Goal: Task Accomplishment & Management: Manage account settings

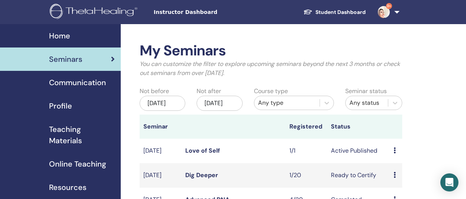
click at [392, 158] on td "Preview Edit Attendees Cancel" at bounding box center [396, 151] width 12 height 25
click at [394, 154] on icon at bounding box center [394, 150] width 2 height 6
click at [395, 166] on link "Preview" at bounding box center [397, 165] width 22 height 8
click at [395, 154] on icon at bounding box center [394, 150] width 2 height 6
click at [394, 175] on link "Edit" at bounding box center [392, 175] width 11 height 8
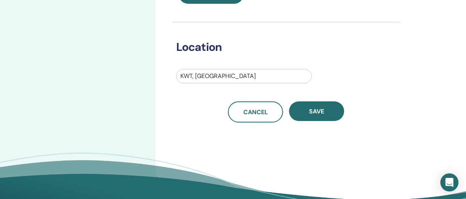
scroll to position [244, 0]
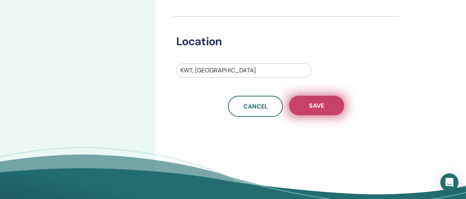
click at [314, 111] on button "Save" at bounding box center [316, 106] width 55 height 20
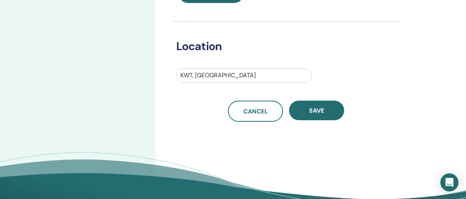
scroll to position [255, 0]
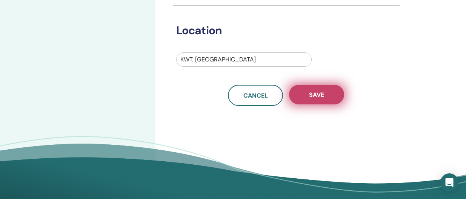
click at [316, 98] on span "Save" at bounding box center [316, 95] width 15 height 8
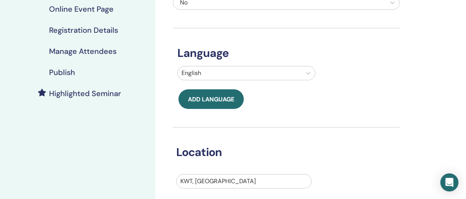
scroll to position [136, 0]
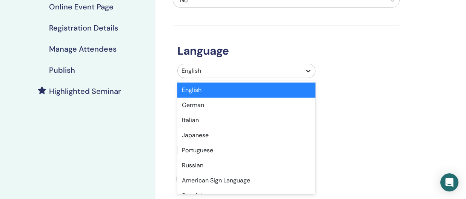
click at [308, 71] on icon at bounding box center [308, 71] width 8 height 8
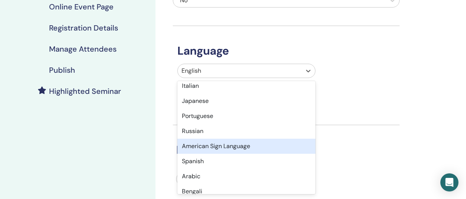
scroll to position [38, 0]
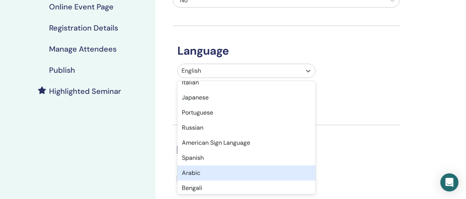
click at [280, 174] on div "Arabic" at bounding box center [246, 173] width 138 height 15
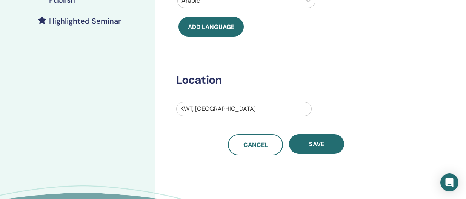
scroll to position [215, 0]
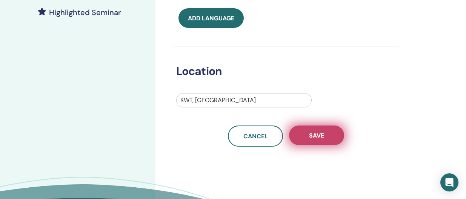
click at [321, 132] on span "Save" at bounding box center [316, 136] width 15 height 8
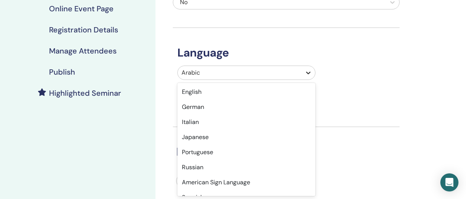
scroll to position [29, 0]
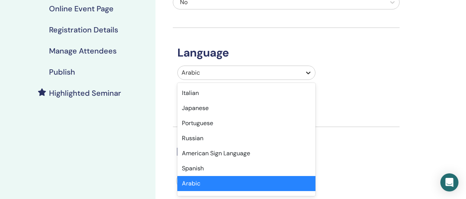
click at [307, 74] on icon at bounding box center [308, 73] width 8 height 8
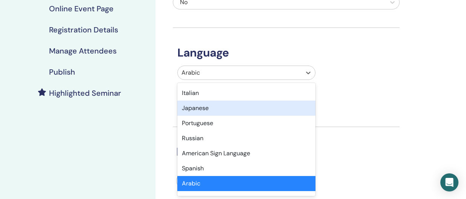
scroll to position [0, 0]
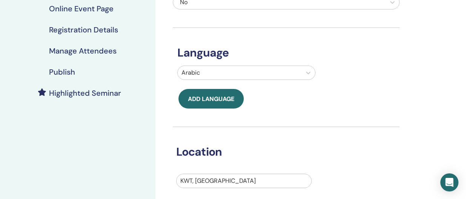
click at [374, 80] on div "Arabic" at bounding box center [286, 74] width 227 height 17
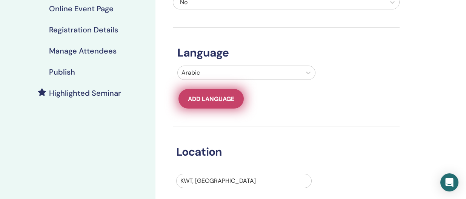
click at [197, 98] on span "Add language" at bounding box center [211, 99] width 46 height 8
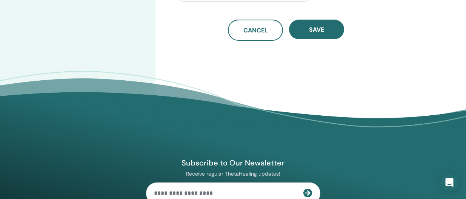
scroll to position [350, 0]
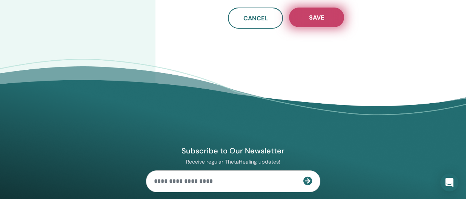
click at [321, 15] on span "Save" at bounding box center [316, 18] width 15 height 8
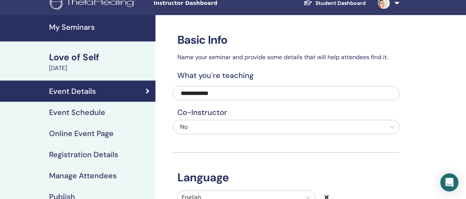
scroll to position [5, 0]
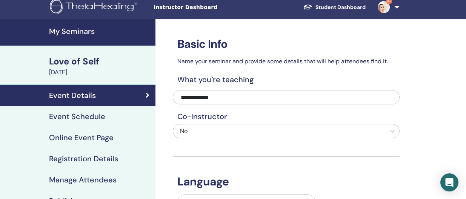
click at [82, 33] on h4 "My Seminars" at bounding box center [100, 31] width 102 height 9
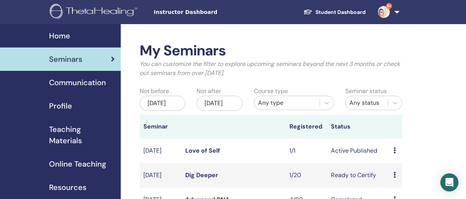
click at [395, 154] on icon at bounding box center [394, 150] width 2 height 6
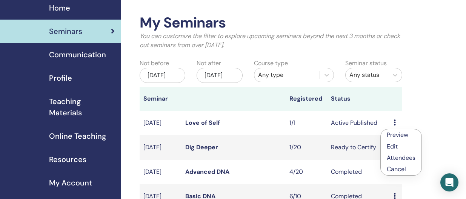
scroll to position [28, 0]
click at [409, 158] on link "Attendees" at bounding box center [401, 158] width 29 height 8
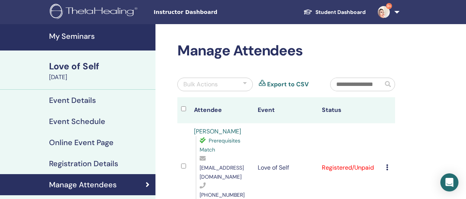
click at [83, 38] on h4 "My Seminars" at bounding box center [100, 36] width 102 height 9
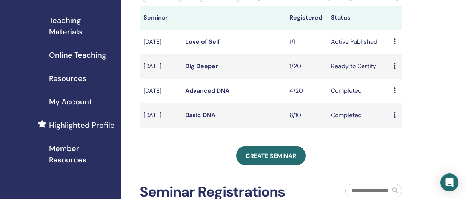
scroll to position [123, 0]
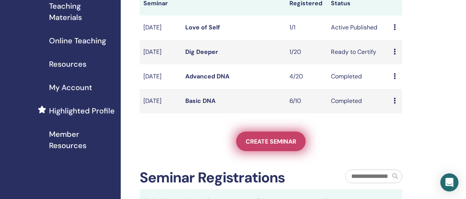
click at [284, 151] on link "Create seminar" at bounding box center [270, 142] width 69 height 20
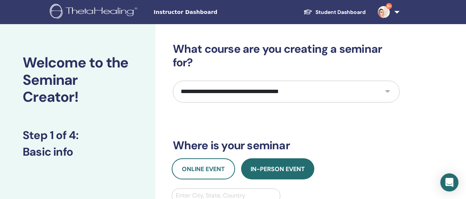
click at [389, 91] on select "**********" at bounding box center [286, 92] width 227 height 22
click at [386, 91] on select "**********" at bounding box center [286, 92] width 227 height 22
select select "****"
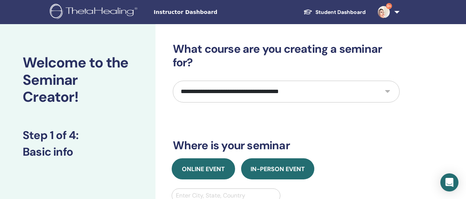
click at [218, 163] on button "Online Event" at bounding box center [203, 168] width 63 height 21
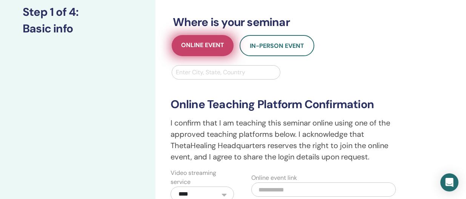
scroll to position [124, 0]
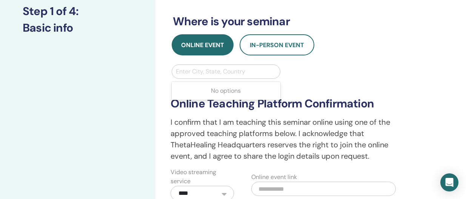
click at [223, 69] on div at bounding box center [226, 71] width 101 height 11
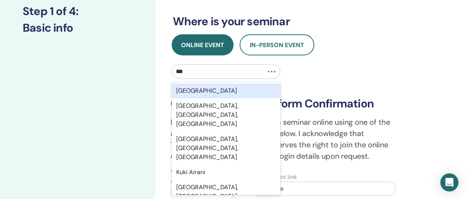
type input "****"
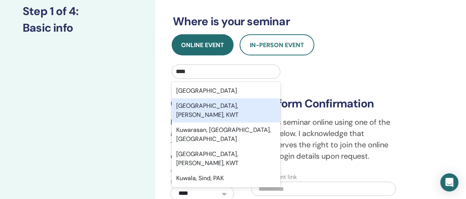
click at [231, 104] on div "Kuwait City, Al Asimah, KWT" at bounding box center [226, 110] width 109 height 24
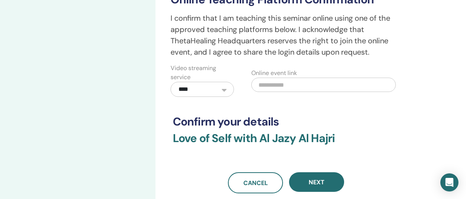
scroll to position [229, 0]
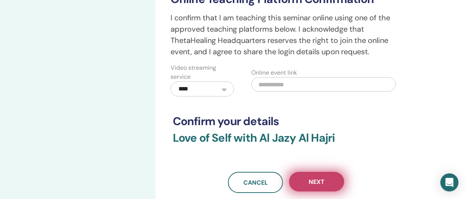
click at [329, 186] on button "Next" at bounding box center [316, 182] width 55 height 20
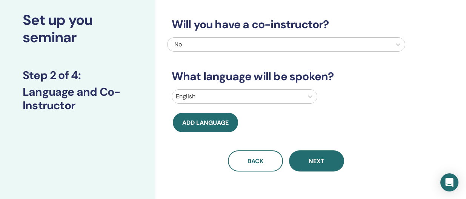
scroll to position [43, 0]
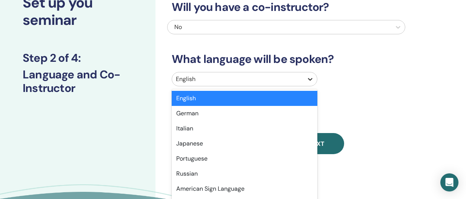
click at [308, 86] on div "option English selected, 1 of 47. 47 results available. Use Up and Down to choo…" at bounding box center [245, 79] width 146 height 14
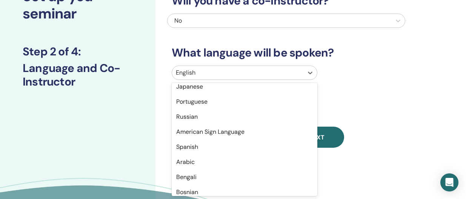
scroll to position [54, 0]
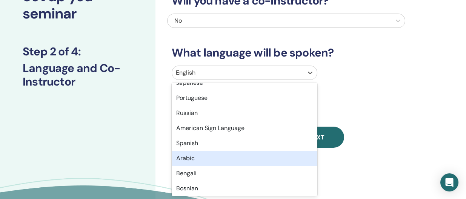
click at [259, 158] on div "Arabic" at bounding box center [245, 158] width 146 height 15
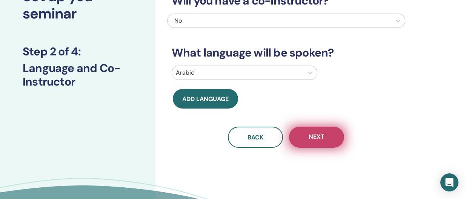
click at [329, 141] on button "Next" at bounding box center [316, 137] width 55 height 21
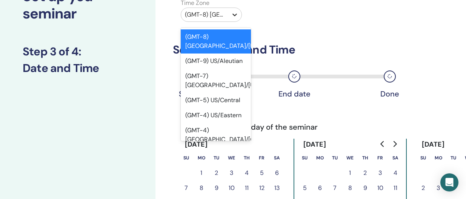
click at [230, 16] on div at bounding box center [235, 15] width 14 height 14
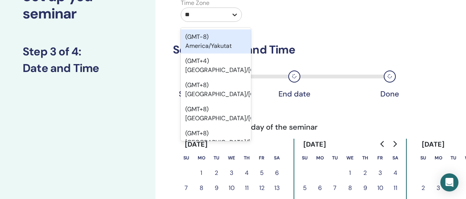
type input "***"
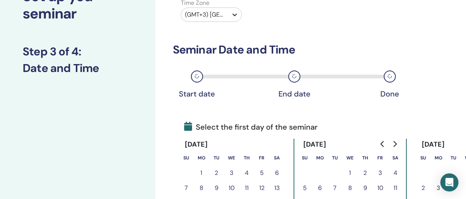
click at [233, 14] on icon at bounding box center [235, 15] width 8 height 8
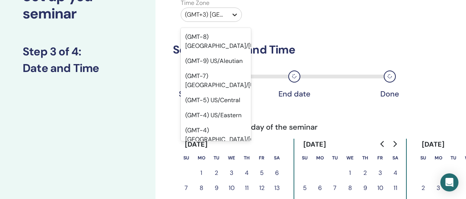
scroll to position [7432, 0]
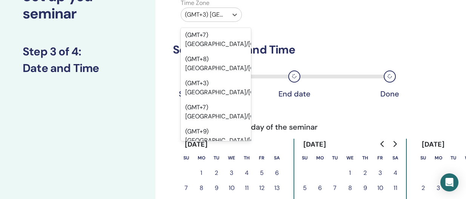
click at [312, 18] on div "Time Zone option (GMT+3) Asia/Kuwait, selected. option (GMT+3) Asia/Kuwait sele…" at bounding box center [286, 11] width 238 height 26
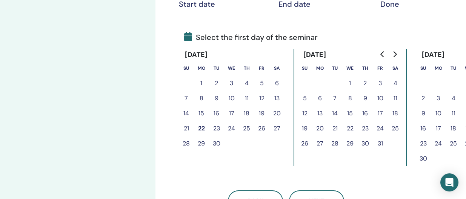
scroll to position [160, 1]
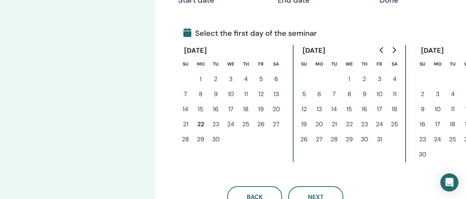
click at [217, 124] on button "23" at bounding box center [215, 124] width 15 height 15
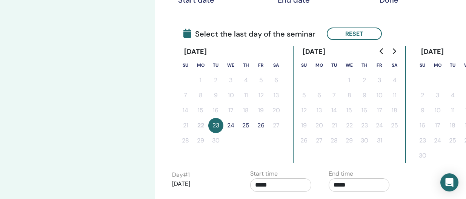
click at [229, 124] on button "24" at bounding box center [230, 125] width 15 height 15
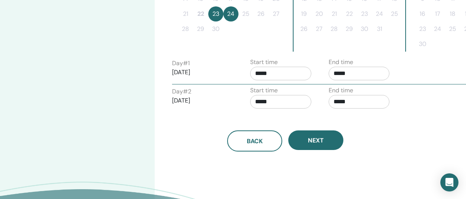
scroll to position [275, 1]
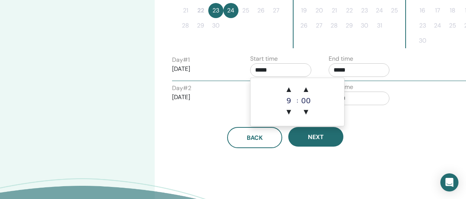
click at [276, 69] on input "*****" at bounding box center [280, 70] width 61 height 14
click at [288, 90] on span "▲" at bounding box center [288, 89] width 15 height 15
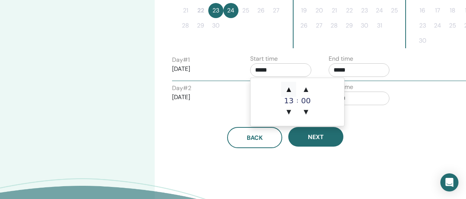
click at [288, 90] on span "▲" at bounding box center [288, 89] width 15 height 15
type input "*****"
click at [288, 90] on span "▲" at bounding box center [288, 89] width 15 height 15
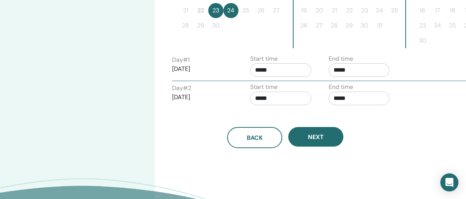
click at [183, 150] on div "Time Zone Time Zone (GMT+3) Asia/Kuwait Seminar Date and Time Start date End da…" at bounding box center [310, 1] width 310 height 505
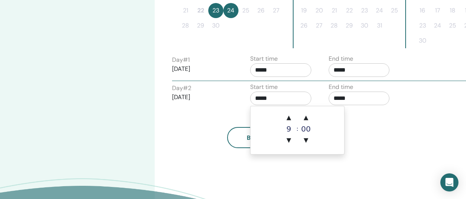
click at [275, 97] on input "*****" at bounding box center [280, 99] width 61 height 14
click at [288, 114] on span "▲" at bounding box center [288, 117] width 15 height 15
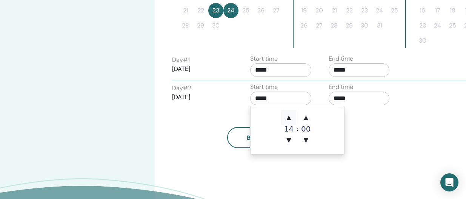
click at [288, 114] on span "▲" at bounding box center [288, 117] width 15 height 15
type input "*****"
click at [288, 114] on span "▲" at bounding box center [288, 117] width 15 height 15
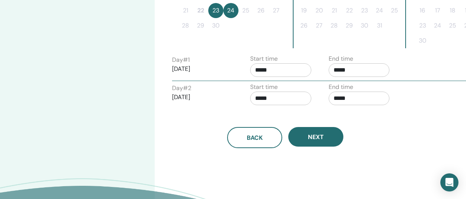
click at [202, 125] on div "Back Next" at bounding box center [285, 128] width 238 height 39
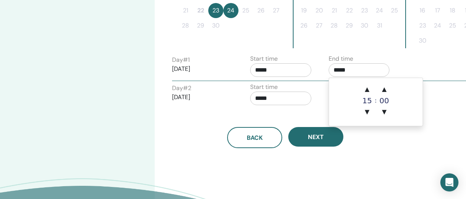
click at [350, 74] on input "*****" at bounding box center [359, 70] width 61 height 14
click at [367, 88] on span "▲" at bounding box center [366, 89] width 15 height 15
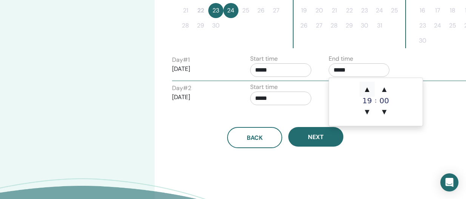
click at [367, 88] on span "▲" at bounding box center [366, 89] width 15 height 15
type input "*****"
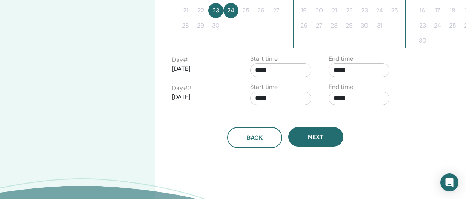
click at [294, 116] on div "Back Next" at bounding box center [285, 128] width 238 height 39
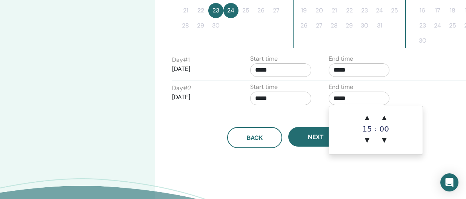
click at [347, 98] on input "*****" at bounding box center [359, 99] width 61 height 14
click at [365, 115] on span "▲" at bounding box center [366, 117] width 15 height 15
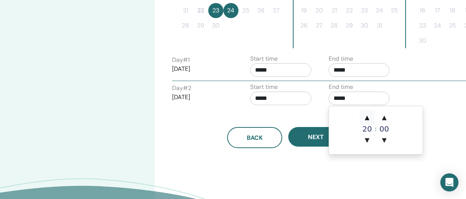
click at [365, 115] on span "▲" at bounding box center [366, 117] width 15 height 15
click at [366, 116] on span "▲" at bounding box center [366, 117] width 15 height 15
click at [383, 117] on span "▲" at bounding box center [383, 117] width 15 height 15
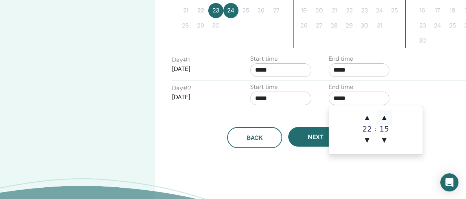
click at [383, 117] on span "▲" at bounding box center [383, 117] width 15 height 15
type input "*****"
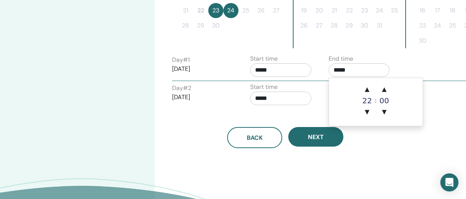
click at [352, 71] on input "*****" at bounding box center [359, 70] width 61 height 14
click at [385, 89] on span "▲" at bounding box center [383, 89] width 15 height 15
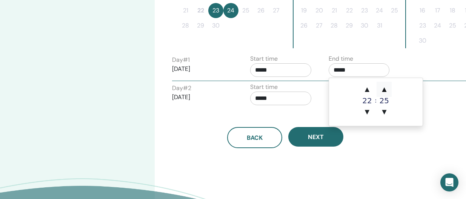
click at [385, 89] on span "▲" at bounding box center [383, 89] width 15 height 15
type input "*****"
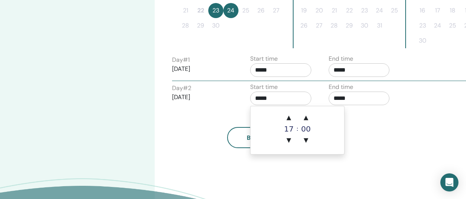
click at [263, 101] on input "*****" at bounding box center [280, 99] width 61 height 14
click at [289, 135] on span "▼" at bounding box center [288, 140] width 15 height 15
click at [289, 140] on span "▼" at bounding box center [288, 140] width 15 height 15
click at [289, 117] on span "▲" at bounding box center [288, 117] width 15 height 15
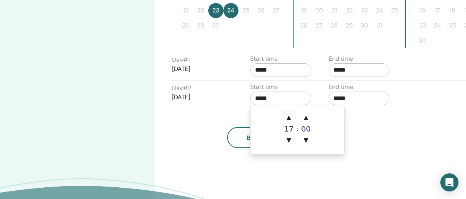
type input "*****"
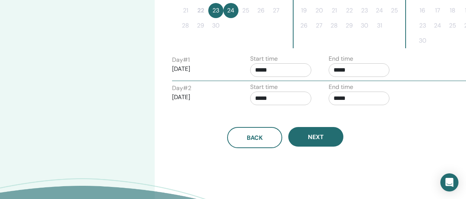
click at [189, 124] on div "Back Next" at bounding box center [285, 128] width 238 height 39
click at [266, 70] on input "*****" at bounding box center [280, 70] width 61 height 14
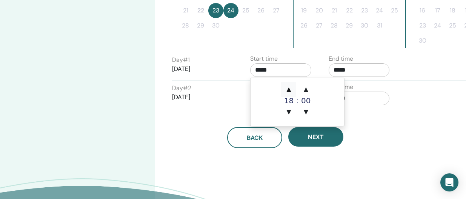
click at [288, 88] on span "▲" at bounding box center [288, 89] width 15 height 15
click at [288, 109] on span "▼" at bounding box center [288, 111] width 15 height 15
type input "*****"
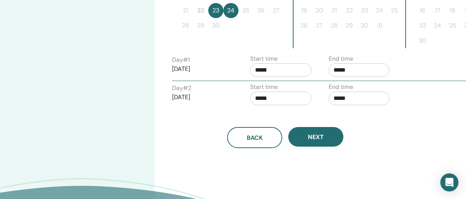
click at [207, 131] on div "Back Next" at bounding box center [285, 137] width 238 height 21
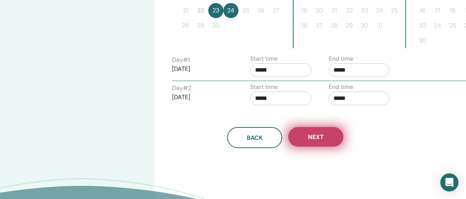
click at [318, 143] on button "Next" at bounding box center [315, 137] width 55 height 20
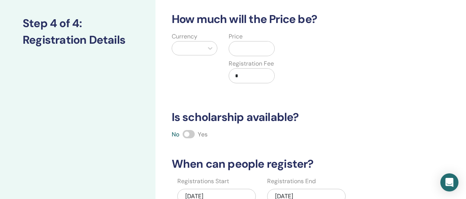
scroll to position [93, 0]
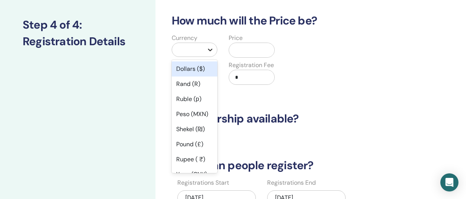
click at [211, 50] on icon at bounding box center [210, 50] width 5 height 3
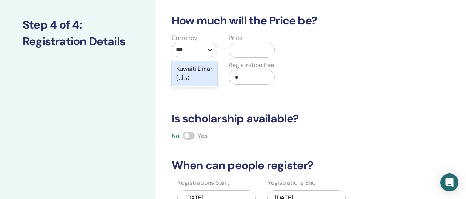
type input "****"
click at [203, 73] on div "Kuwaiti Dinar (د.ك)" at bounding box center [195, 73] width 46 height 24
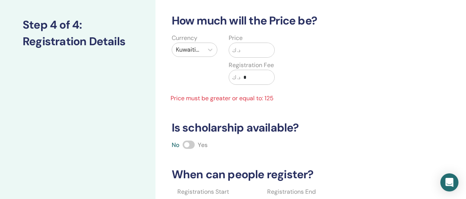
click at [243, 53] on input "text" at bounding box center [257, 50] width 34 height 14
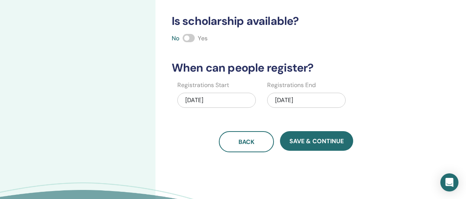
scroll to position [192, 0]
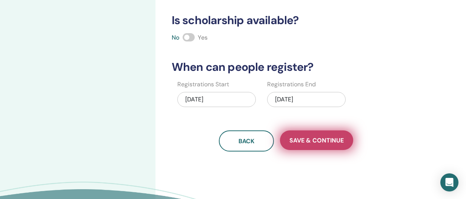
type input "***"
click at [300, 138] on span "Save & Continue" at bounding box center [316, 141] width 54 height 8
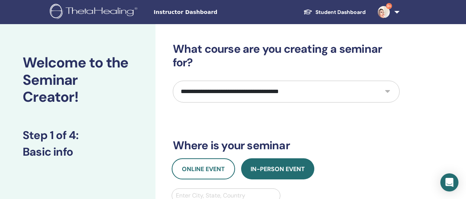
click at [386, 92] on select "**********" at bounding box center [286, 92] width 227 height 22
select select "****"
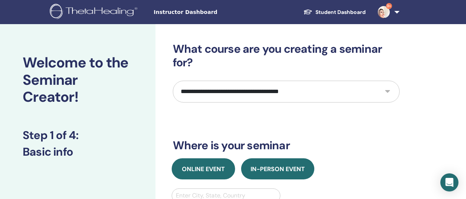
click at [213, 169] on span "Online Event" at bounding box center [203, 169] width 43 height 8
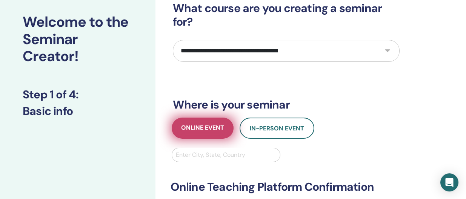
scroll to position [52, 0]
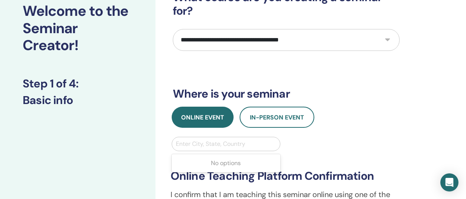
click at [217, 144] on div at bounding box center [226, 144] width 101 height 11
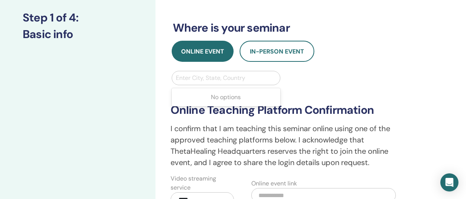
scroll to position [117, 0]
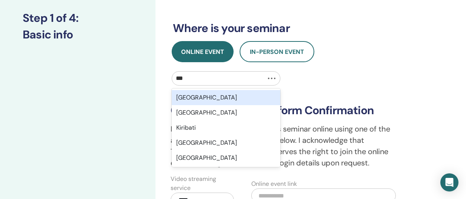
type input "****"
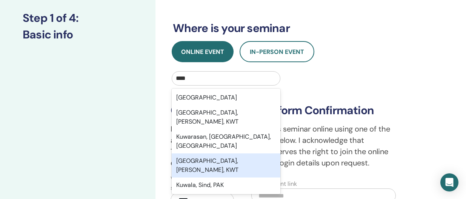
click at [221, 154] on div "Kuwait, Al Asimah, KWT" at bounding box center [226, 166] width 109 height 24
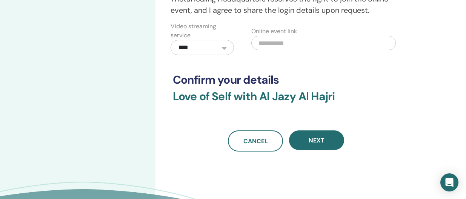
scroll to position [275, 0]
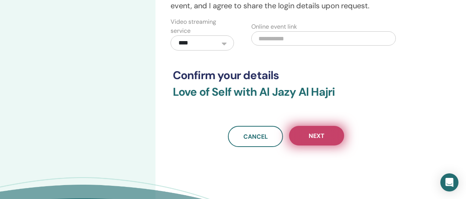
click at [337, 134] on button "Next" at bounding box center [316, 136] width 55 height 20
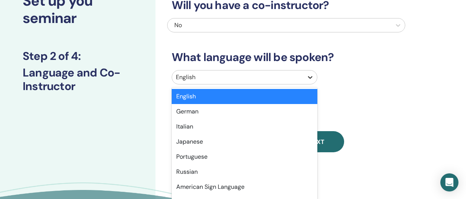
scroll to position [66, 0]
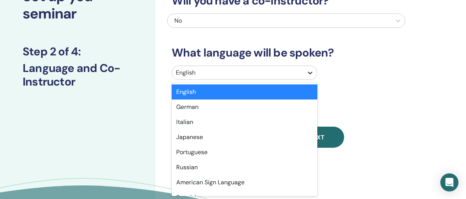
click at [311, 76] on icon at bounding box center [310, 73] width 8 height 8
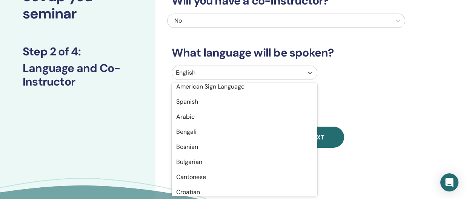
scroll to position [96, 0]
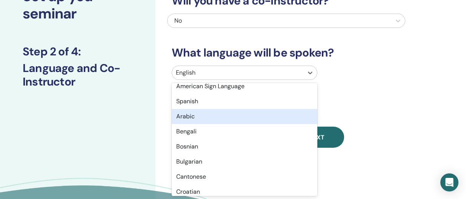
click at [263, 115] on div "Arabic" at bounding box center [245, 116] width 146 height 15
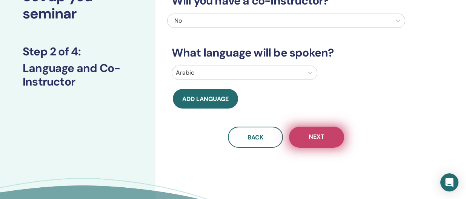
click at [320, 135] on span "Next" at bounding box center [317, 137] width 16 height 9
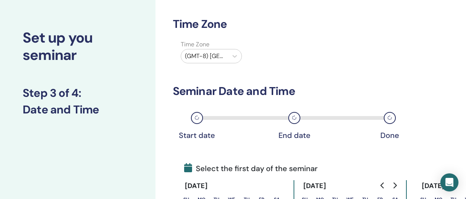
scroll to position [0, 0]
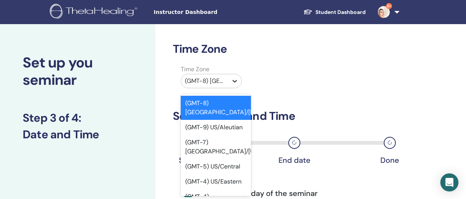
click at [234, 80] on icon at bounding box center [235, 81] width 8 height 8
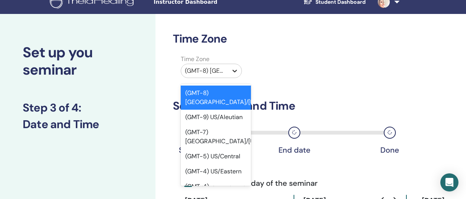
scroll to position [11, 0]
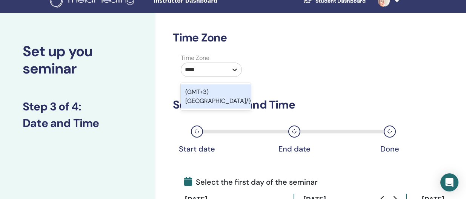
type input "*****"
click at [243, 93] on div "(GMT+3) Asia/Kuwait" at bounding box center [216, 96] width 70 height 24
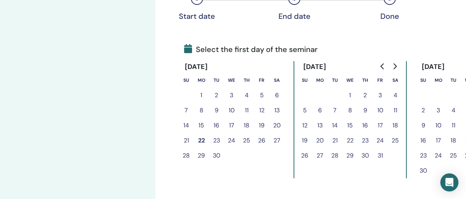
scroll to position [146, 0]
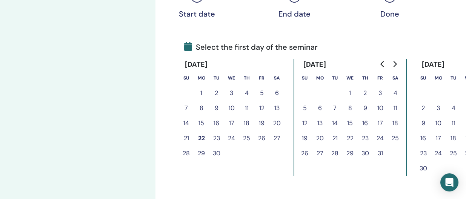
click at [217, 138] on button "23" at bounding box center [216, 138] width 15 height 15
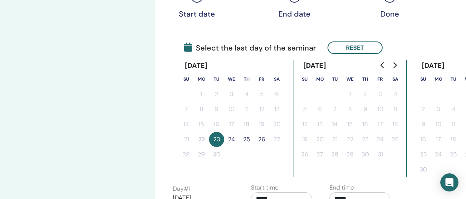
click at [230, 138] on button "24" at bounding box center [231, 139] width 15 height 15
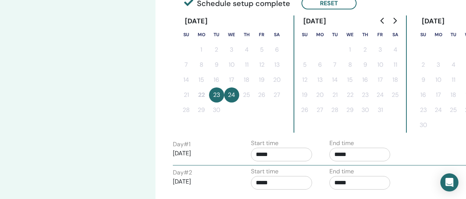
scroll to position [192, 0]
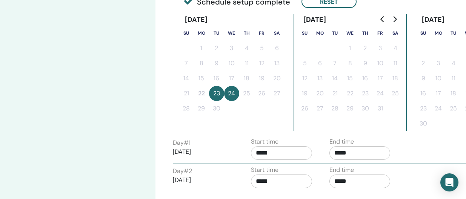
click at [345, 154] on input "*****" at bounding box center [359, 153] width 61 height 14
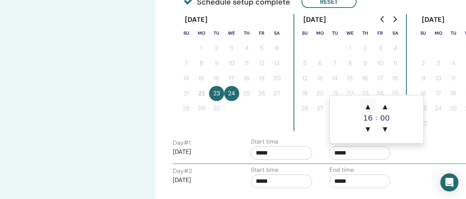
click at [370, 111] on span "▲" at bounding box center [367, 106] width 15 height 15
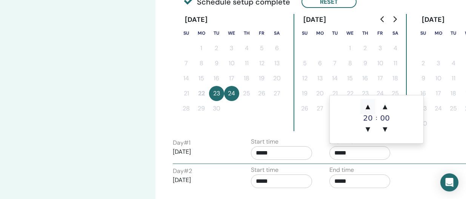
click at [370, 111] on span "▲" at bounding box center [367, 106] width 15 height 15
click at [387, 106] on span "▲" at bounding box center [384, 106] width 15 height 15
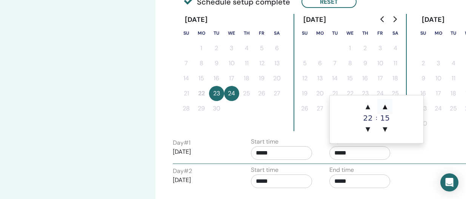
click at [387, 106] on span "▲" at bounding box center [384, 106] width 15 height 15
type input "*****"
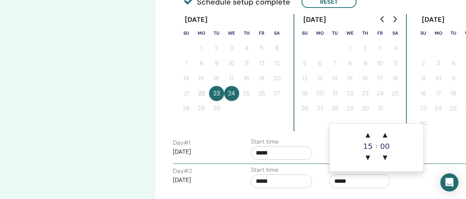
click at [351, 179] on input "*****" at bounding box center [359, 182] width 61 height 14
click at [369, 136] on span "▲" at bounding box center [367, 134] width 15 height 15
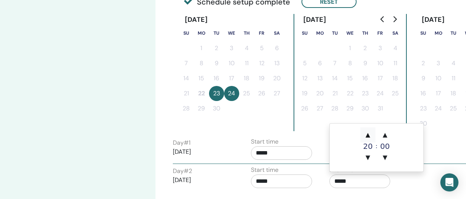
click at [369, 136] on span "▲" at bounding box center [367, 134] width 15 height 15
click at [386, 134] on span "▲" at bounding box center [384, 134] width 15 height 15
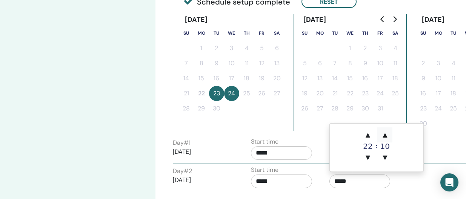
click at [386, 134] on span "▲" at bounding box center [384, 134] width 15 height 15
type input "*****"
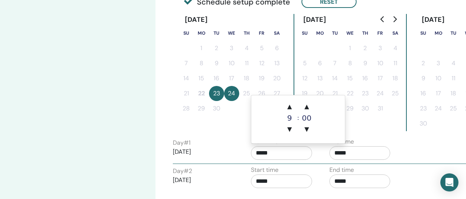
click at [268, 151] on input "*****" at bounding box center [281, 153] width 61 height 14
click at [289, 108] on span "▲" at bounding box center [289, 106] width 15 height 15
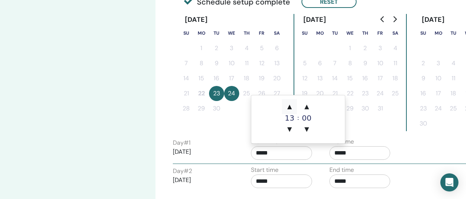
click at [289, 108] on span "▲" at bounding box center [289, 106] width 15 height 15
type input "*****"
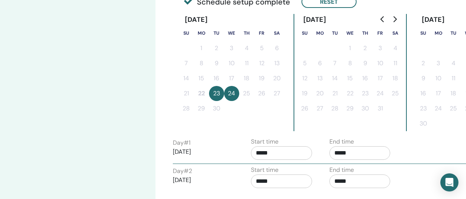
click at [243, 180] on div "Day # 2 2025/09/24" at bounding box center [206, 179] width 78 height 24
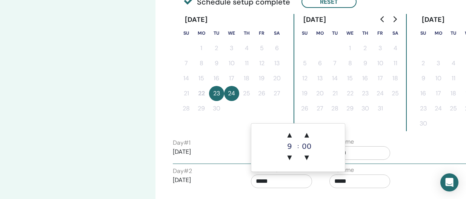
click at [259, 181] on input "*****" at bounding box center [281, 182] width 61 height 14
click at [291, 132] on span "▲" at bounding box center [289, 134] width 15 height 15
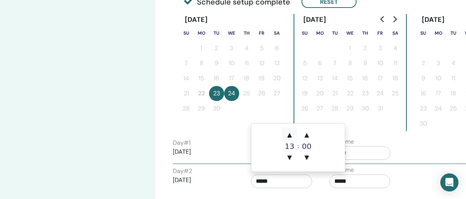
click at [291, 132] on span "▲" at bounding box center [289, 134] width 15 height 15
type input "*****"
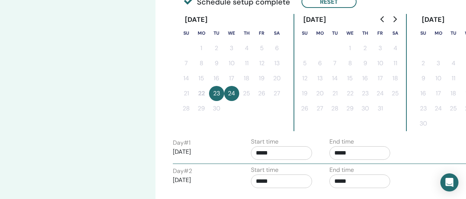
click at [232, 182] on p "2025/09/24" at bounding box center [203, 180] width 61 height 9
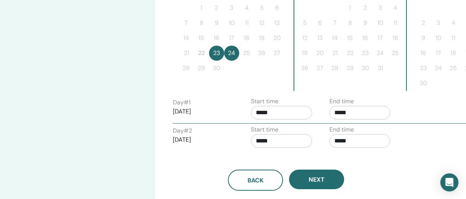
scroll to position [236, 0]
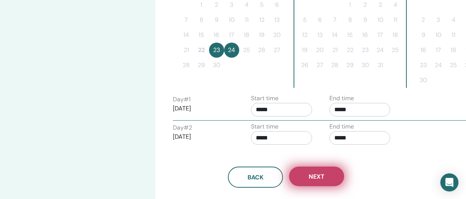
click at [300, 176] on button "Next" at bounding box center [316, 177] width 55 height 20
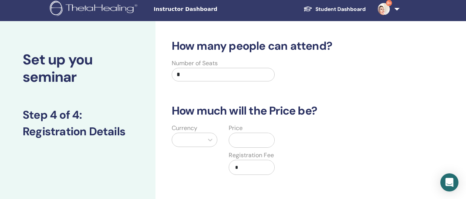
scroll to position [0, 0]
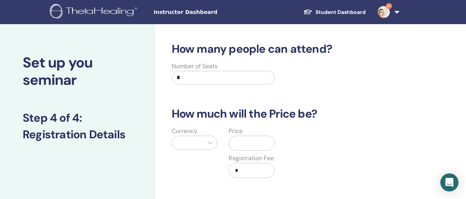
click at [203, 75] on input "*" at bounding box center [223, 78] width 103 height 14
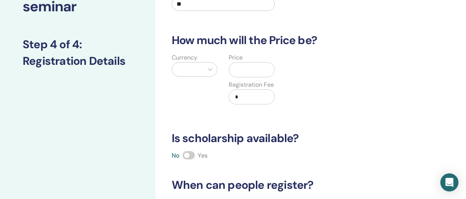
scroll to position [77, 0]
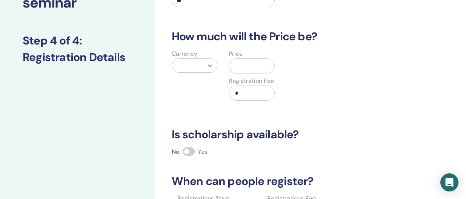
type input "**"
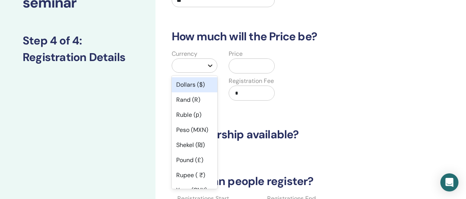
click at [212, 68] on icon at bounding box center [210, 66] width 8 height 8
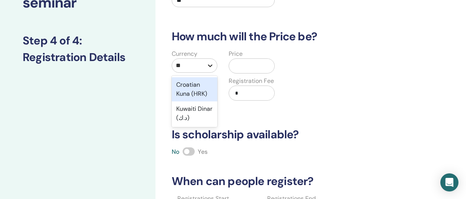
type input "***"
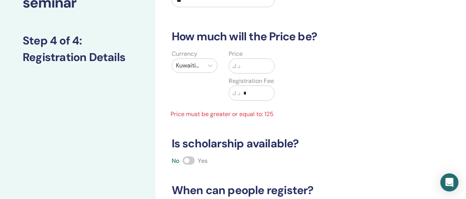
click at [256, 69] on input "text" at bounding box center [257, 66] width 34 height 14
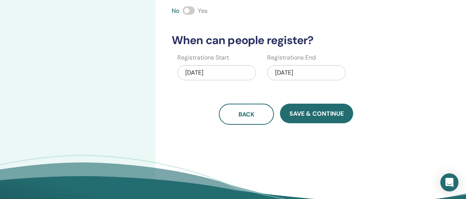
scroll to position [219, 0]
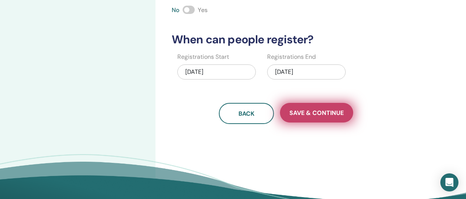
type input "***"
click at [314, 103] on button "Save & Continue" at bounding box center [316, 113] width 73 height 20
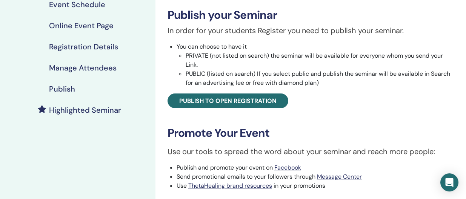
scroll to position [120, 0]
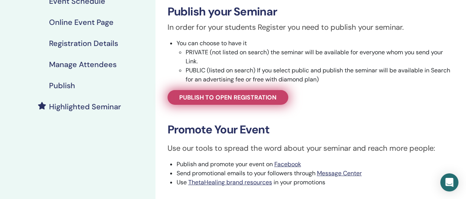
click at [273, 98] on span "Publish to open registration" at bounding box center [227, 98] width 97 height 8
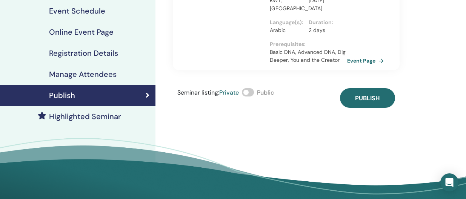
scroll to position [109, 0]
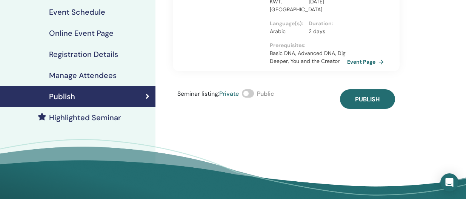
click at [253, 96] on span at bounding box center [248, 93] width 12 height 8
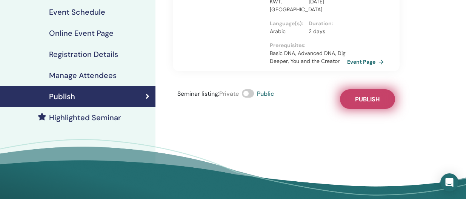
click at [363, 101] on span "Publish" at bounding box center [367, 99] width 25 height 8
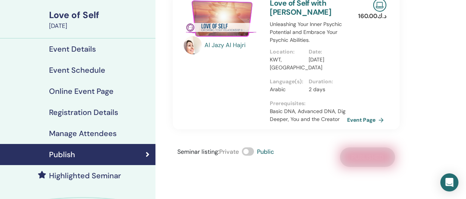
scroll to position [51, 0]
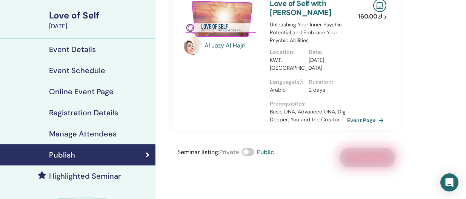
click at [89, 49] on h4 "Event Details" at bounding box center [72, 49] width 47 height 9
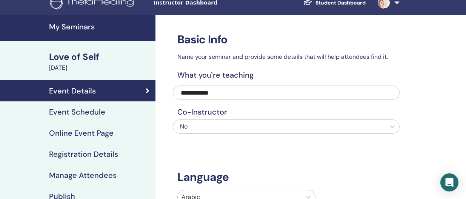
scroll to position [11, 0]
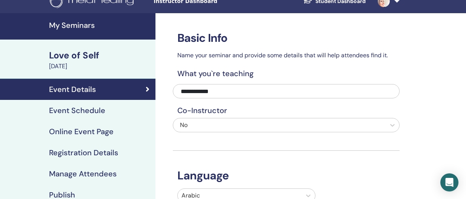
click at [95, 110] on h4 "Event Schedule" at bounding box center [77, 110] width 56 height 9
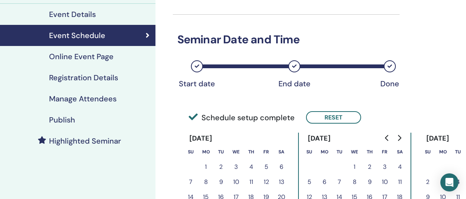
scroll to position [84, 0]
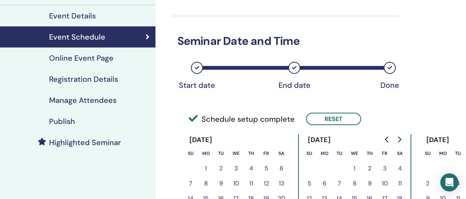
click at [91, 81] on h4 "Registration Details" at bounding box center [83, 79] width 69 height 9
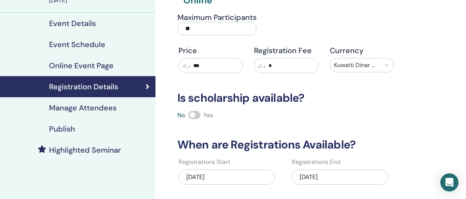
scroll to position [79, 0]
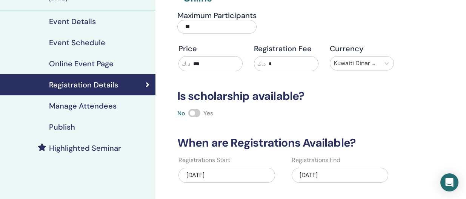
click at [89, 109] on h4 "Manage Attendees" at bounding box center [83, 105] width 68 height 9
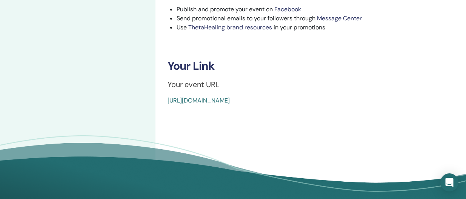
scroll to position [283, 0]
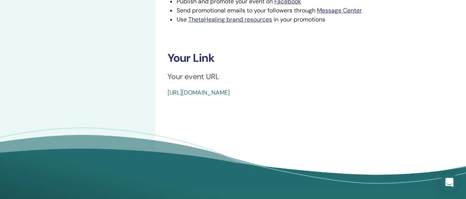
drag, startPoint x: 0, startPoint y: 0, endPoint x: 166, endPoint y: 91, distance: 189.1
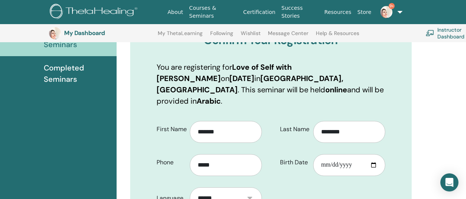
scroll to position [111, 0]
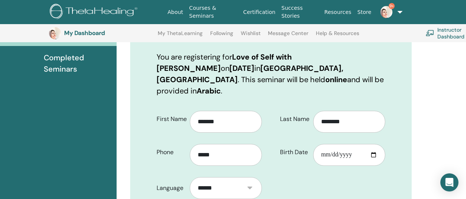
click at [56, 60] on span "Completed Seminars" at bounding box center [77, 63] width 67 height 23
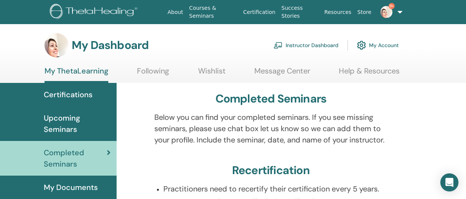
click at [72, 127] on span "Upcoming Seminars" at bounding box center [77, 123] width 67 height 23
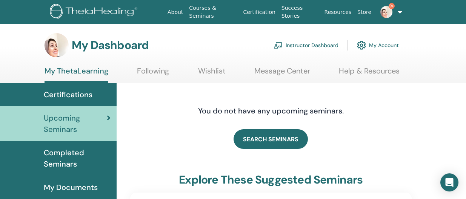
click at [317, 46] on link "Instructor Dashboard" at bounding box center [305, 45] width 65 height 17
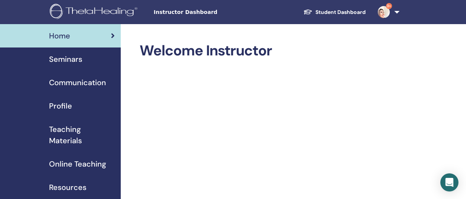
click at [77, 59] on span "Seminars" at bounding box center [65, 59] width 33 height 11
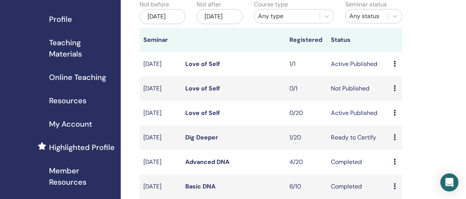
scroll to position [85, 0]
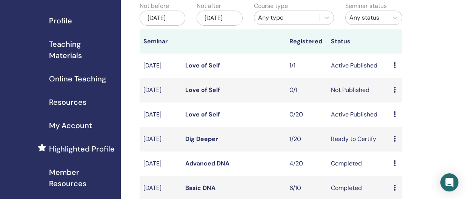
click at [393, 68] on icon at bounding box center [394, 65] width 2 height 6
click at [395, 113] on p "Cancel" at bounding box center [399, 112] width 29 height 9
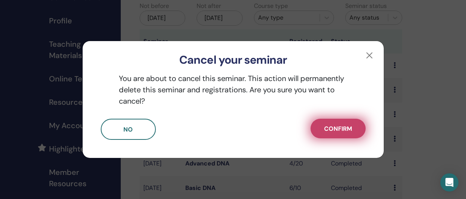
click at [338, 131] on span "Confirm" at bounding box center [338, 129] width 28 height 8
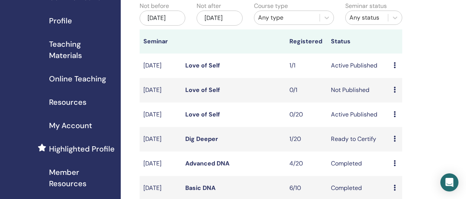
click at [393, 93] on icon at bounding box center [394, 90] width 2 height 6
click at [390, 138] on p "Cancel" at bounding box center [399, 140] width 29 height 9
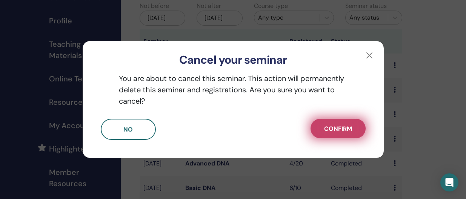
click at [343, 132] on span "Confirm" at bounding box center [338, 129] width 28 height 8
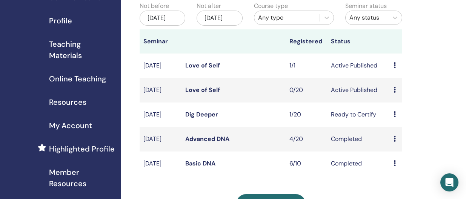
click at [393, 93] on icon at bounding box center [394, 90] width 2 height 6
click at [400, 104] on link "Preview" at bounding box center [396, 104] width 22 height 8
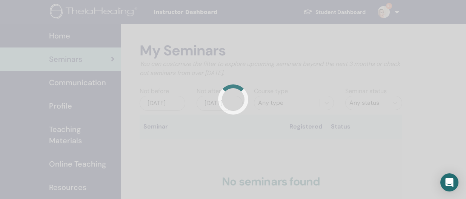
scroll to position [84, 0]
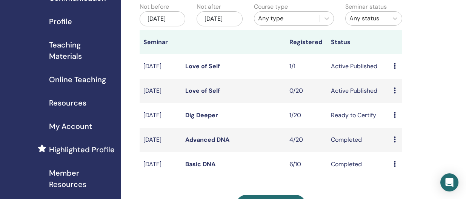
click at [393, 73] on td "Preview Edit Attendees Cancel" at bounding box center [396, 66] width 12 height 25
click at [394, 69] on icon at bounding box center [394, 66] width 2 height 6
click at [391, 108] on p "Cancel" at bounding box center [400, 111] width 29 height 9
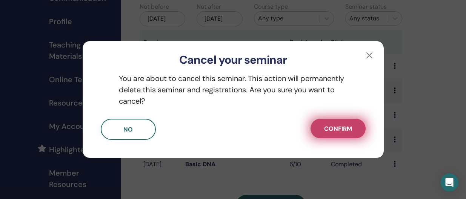
click at [349, 125] on span "Confirm" at bounding box center [338, 129] width 28 height 8
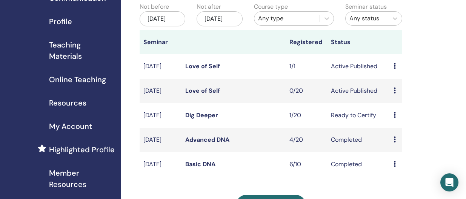
click at [394, 69] on icon at bounding box center [394, 66] width 2 height 6
click at [399, 78] on link "Preview" at bounding box center [397, 79] width 22 height 8
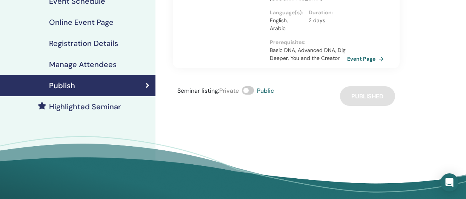
scroll to position [122, 0]
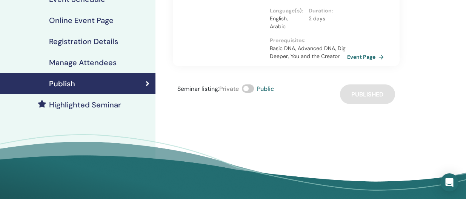
click at [357, 94] on div "Seminar listing : Private Public Published" at bounding box center [286, 94] width 227 height 20
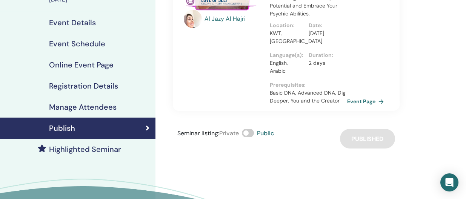
scroll to position [77, 0]
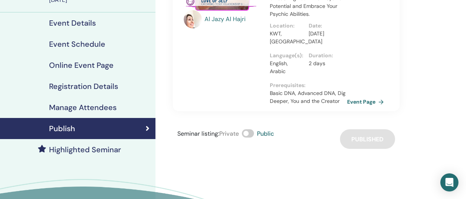
click at [109, 151] on h4 "Highlighted Seminar" at bounding box center [85, 149] width 72 height 9
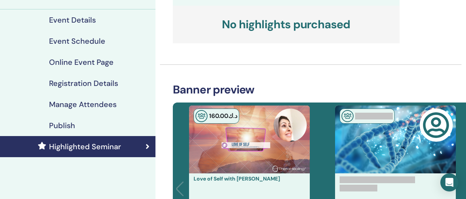
scroll to position [81, 0]
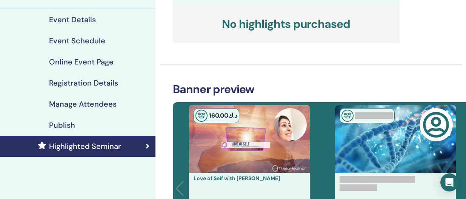
click at [107, 104] on h4 "Manage Attendees" at bounding box center [83, 104] width 68 height 9
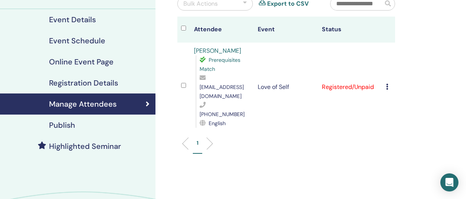
click at [105, 83] on h4 "Registration Details" at bounding box center [83, 82] width 69 height 9
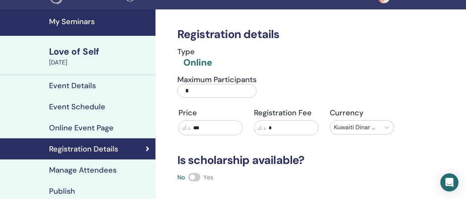
scroll to position [12, 0]
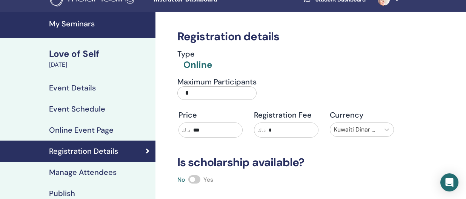
drag, startPoint x: 194, startPoint y: 92, endPoint x: 167, endPoint y: 92, distance: 27.5
click at [167, 92] on div "Maximum Participants *" at bounding box center [280, 90] width 227 height 27
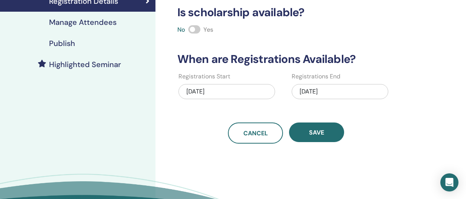
scroll to position [165, 0]
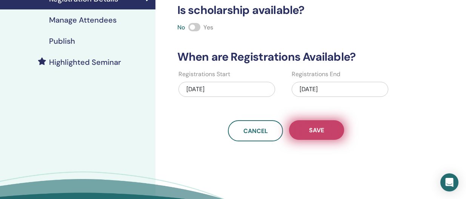
type input "**"
click at [337, 128] on button "Save" at bounding box center [316, 130] width 55 height 20
click at [323, 127] on span "Save" at bounding box center [316, 130] width 15 height 8
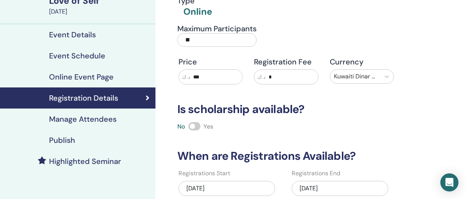
scroll to position [56, 0]
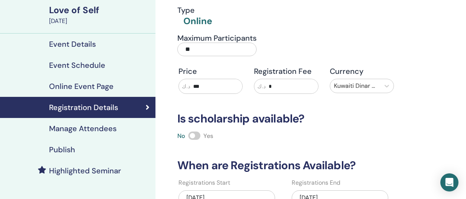
click at [90, 63] on h4 "Event Schedule" at bounding box center [77, 65] width 56 height 9
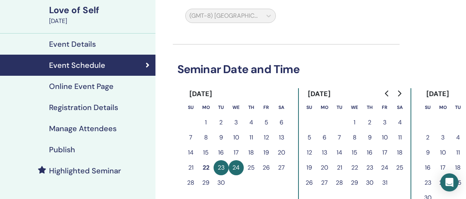
click at [94, 44] on h4 "Event Details" at bounding box center [72, 44] width 47 height 9
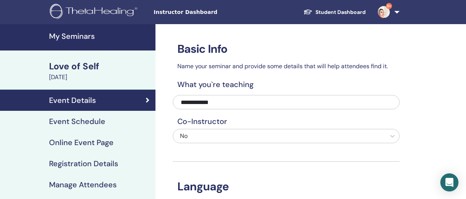
click at [100, 73] on div "September 23, 2025" at bounding box center [100, 77] width 102 height 9
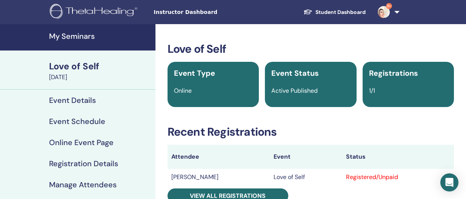
click at [100, 73] on div "September 23, 2025" at bounding box center [100, 77] width 102 height 9
click at [81, 32] on h4 "My Seminars" at bounding box center [100, 36] width 102 height 9
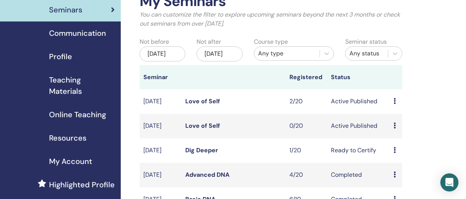
scroll to position [50, 0]
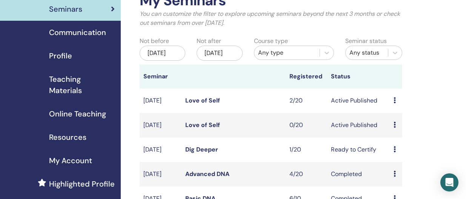
click at [395, 103] on icon at bounding box center [394, 100] width 2 height 6
click at [401, 134] on link "Attendees" at bounding box center [400, 136] width 29 height 8
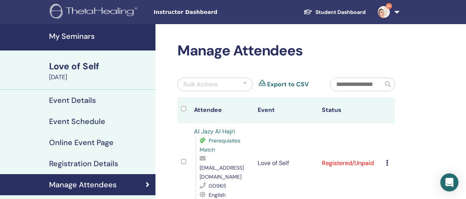
click at [85, 41] on h4 "My Seminars" at bounding box center [100, 36] width 102 height 9
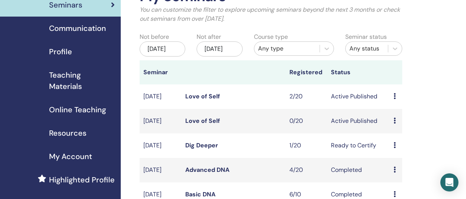
scroll to position [57, 0]
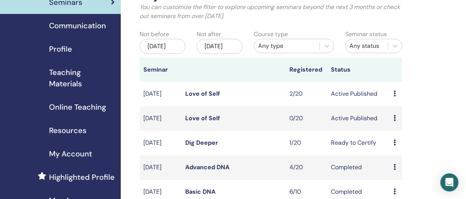
click at [395, 121] on icon at bounding box center [394, 118] width 2 height 6
click at [397, 171] on p "Cancel" at bounding box center [400, 168] width 29 height 9
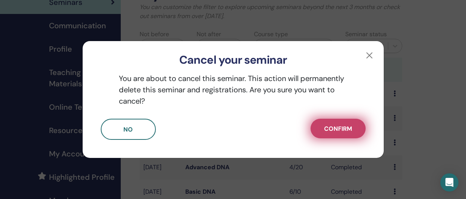
click at [347, 126] on span "Confirm" at bounding box center [338, 129] width 28 height 8
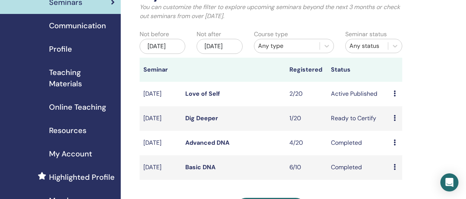
click at [394, 121] on icon at bounding box center [394, 118] width 2 height 6
click at [398, 154] on link "Attendees" at bounding box center [400, 153] width 29 height 8
